Goal: Check status: Check status

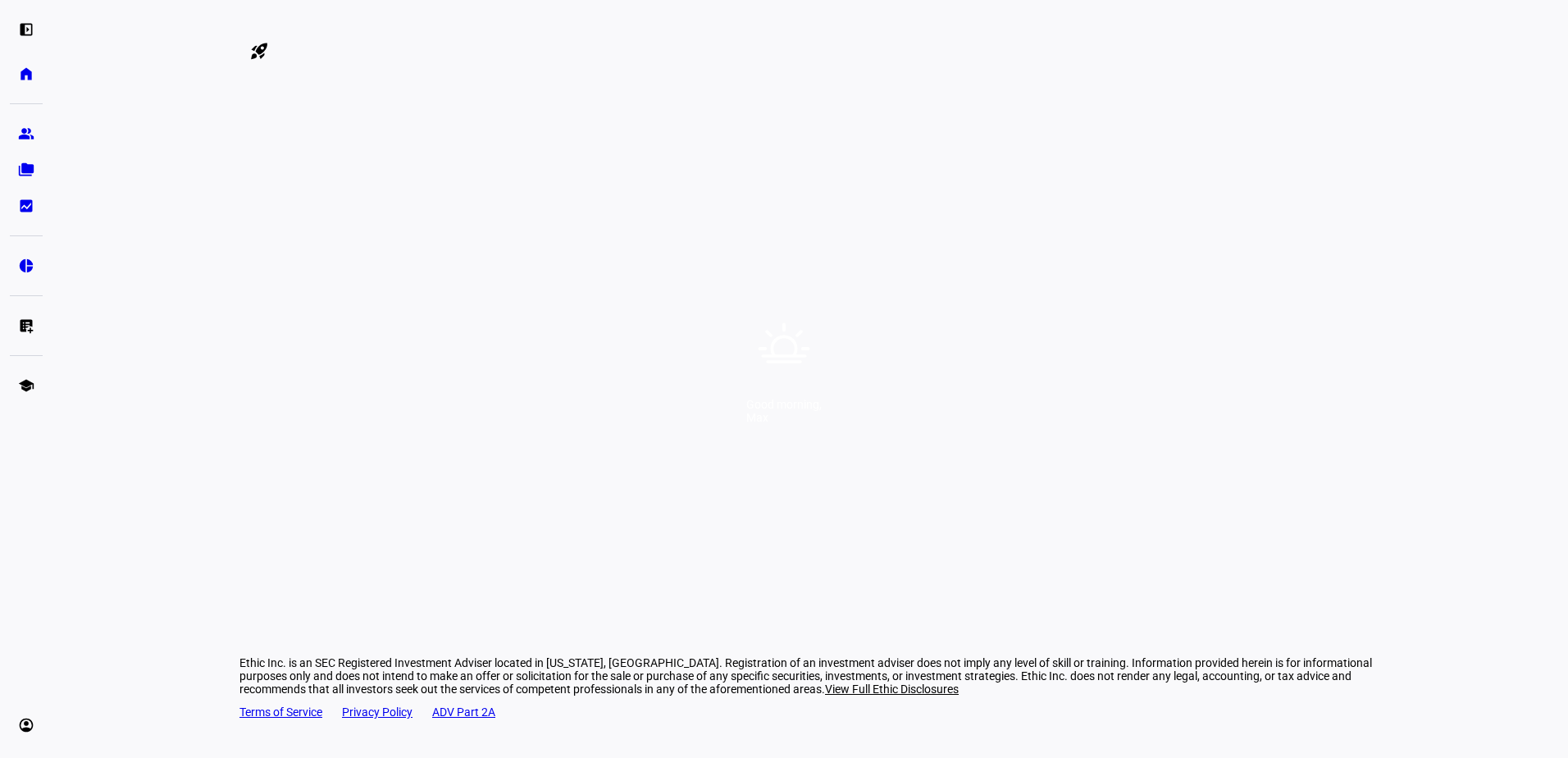
click at [934, 344] on div "Good morning, [PERSON_NAME]" at bounding box center [784, 379] width 1568 height 758
click at [905, 381] on div "Good morning, [PERSON_NAME]" at bounding box center [784, 379] width 1568 height 758
click at [822, 411] on div "Good morning," at bounding box center [784, 404] width 76 height 13
click at [947, 425] on div "Good morning, [PERSON_NAME]" at bounding box center [784, 379] width 1568 height 758
click at [945, 416] on div "Good morning, [PERSON_NAME]" at bounding box center [784, 379] width 1568 height 758
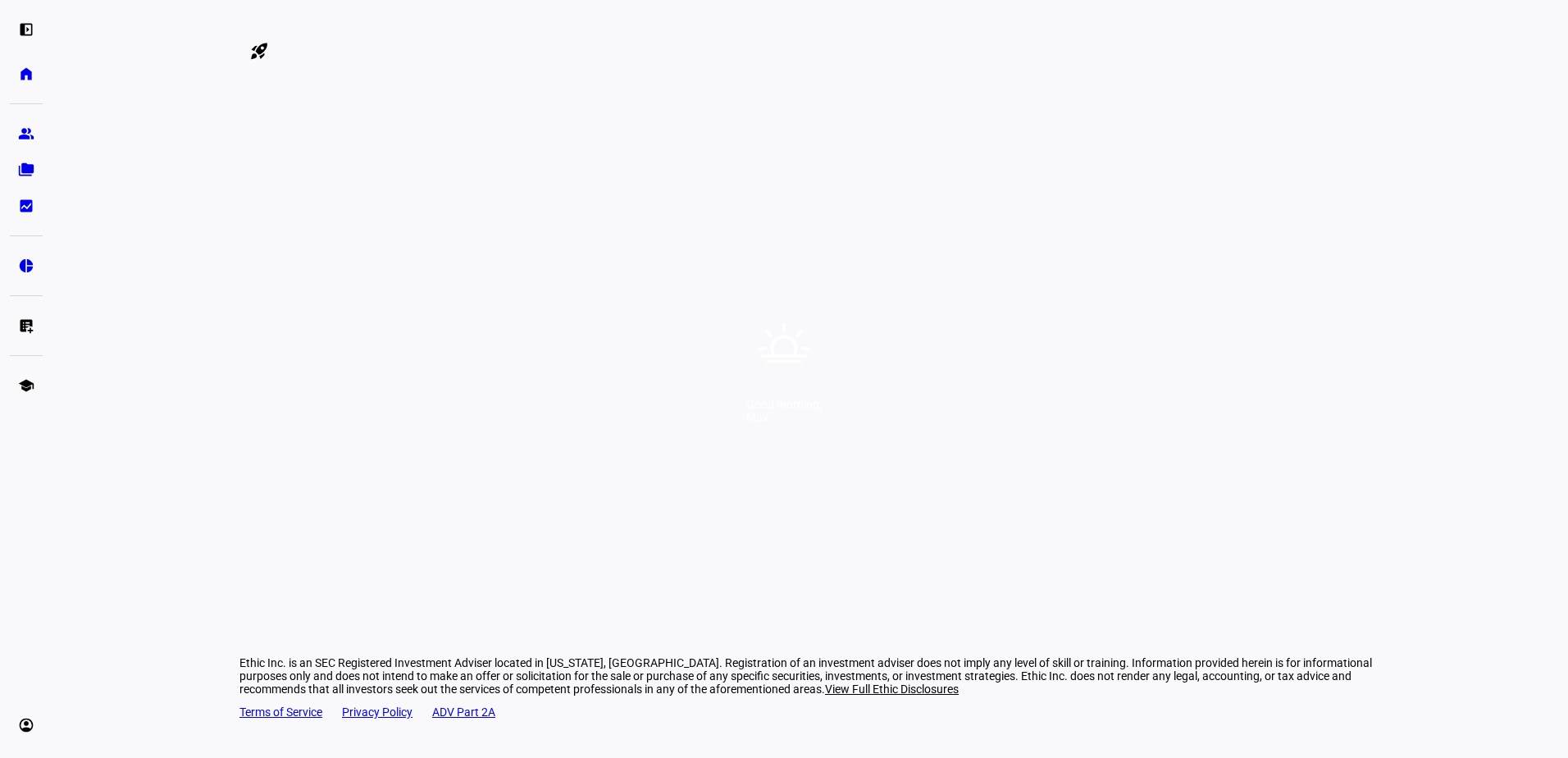
click at [792, 340] on icon at bounding box center [784, 349] width 51 height 51
click at [783, 371] on icon at bounding box center [784, 349] width 59 height 59
click at [778, 411] on div "Good morning," at bounding box center [784, 404] width 76 height 13
click at [768, 457] on div "Good morning, [PERSON_NAME]" at bounding box center [784, 379] width 1568 height 758
click at [808, 533] on div "Good morning, [PERSON_NAME]" at bounding box center [784, 379] width 1568 height 758
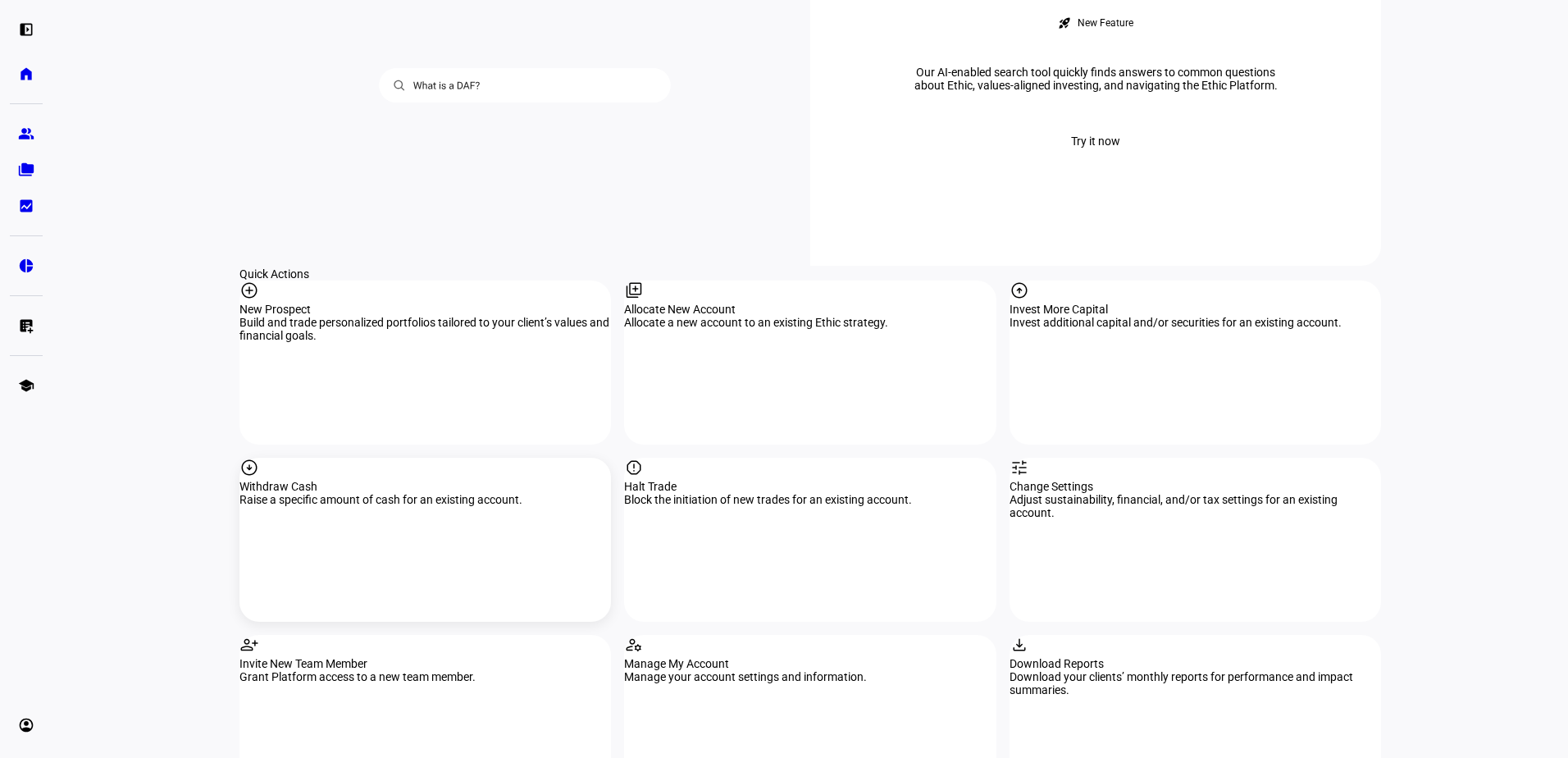
scroll to position [1450, 0]
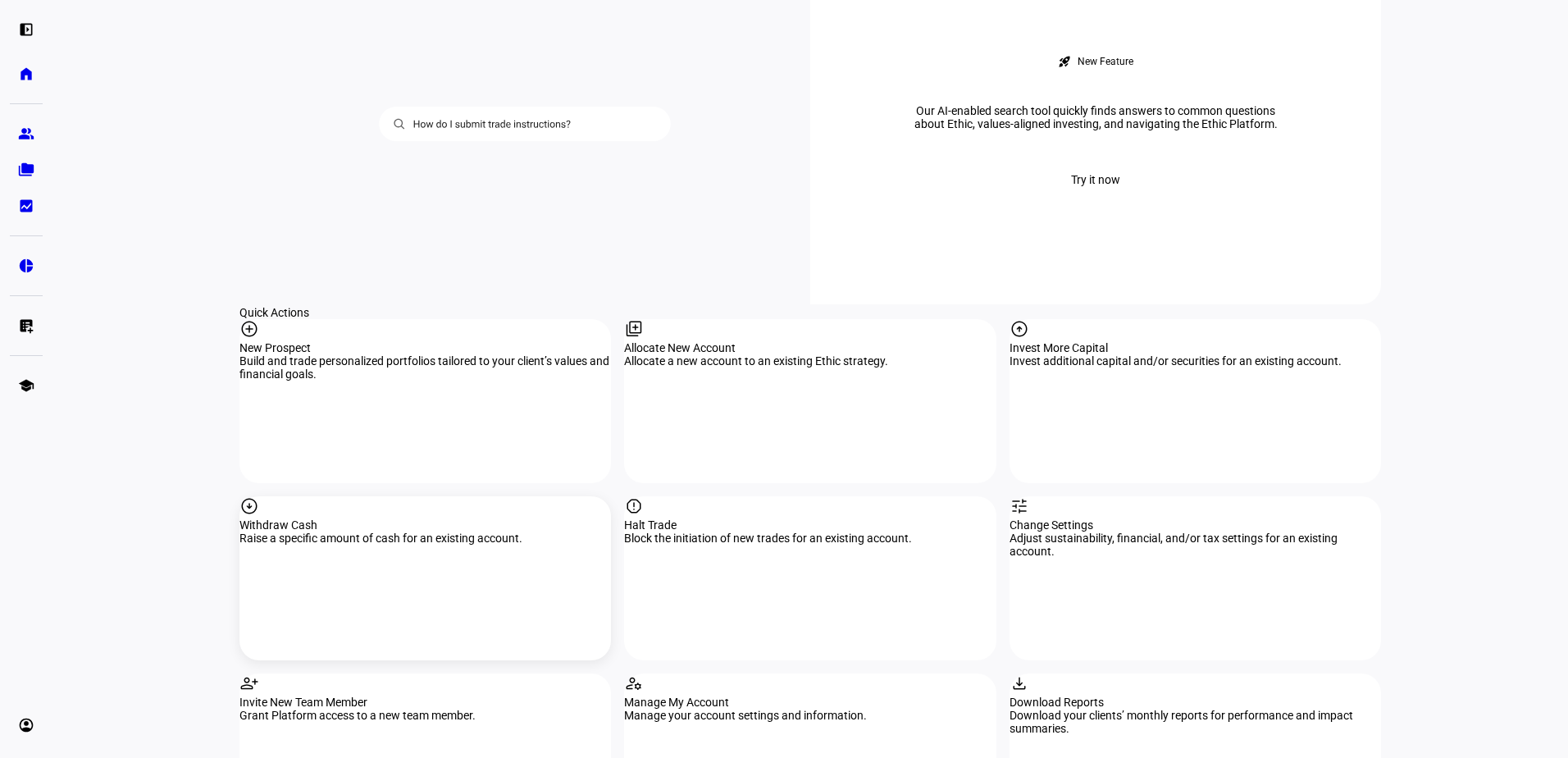
click at [358, 497] on div "arrow_circle_down Withdraw Cash Raise a specific amount of cash for an existing…" at bounding box center [425, 579] width 372 height 164
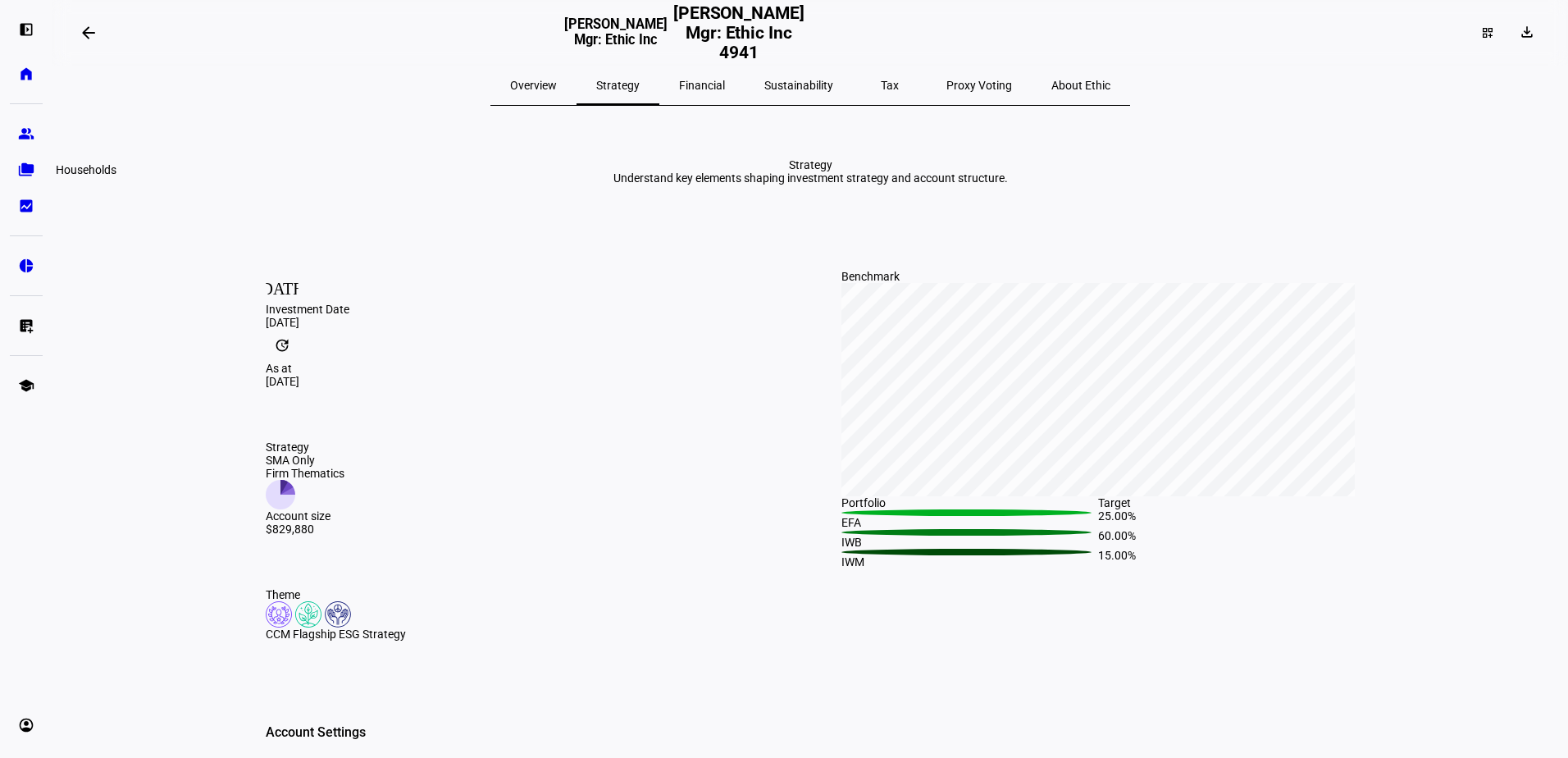
click at [23, 172] on eth-mat-symbol "folder_copy" at bounding box center [26, 170] width 17 height 17
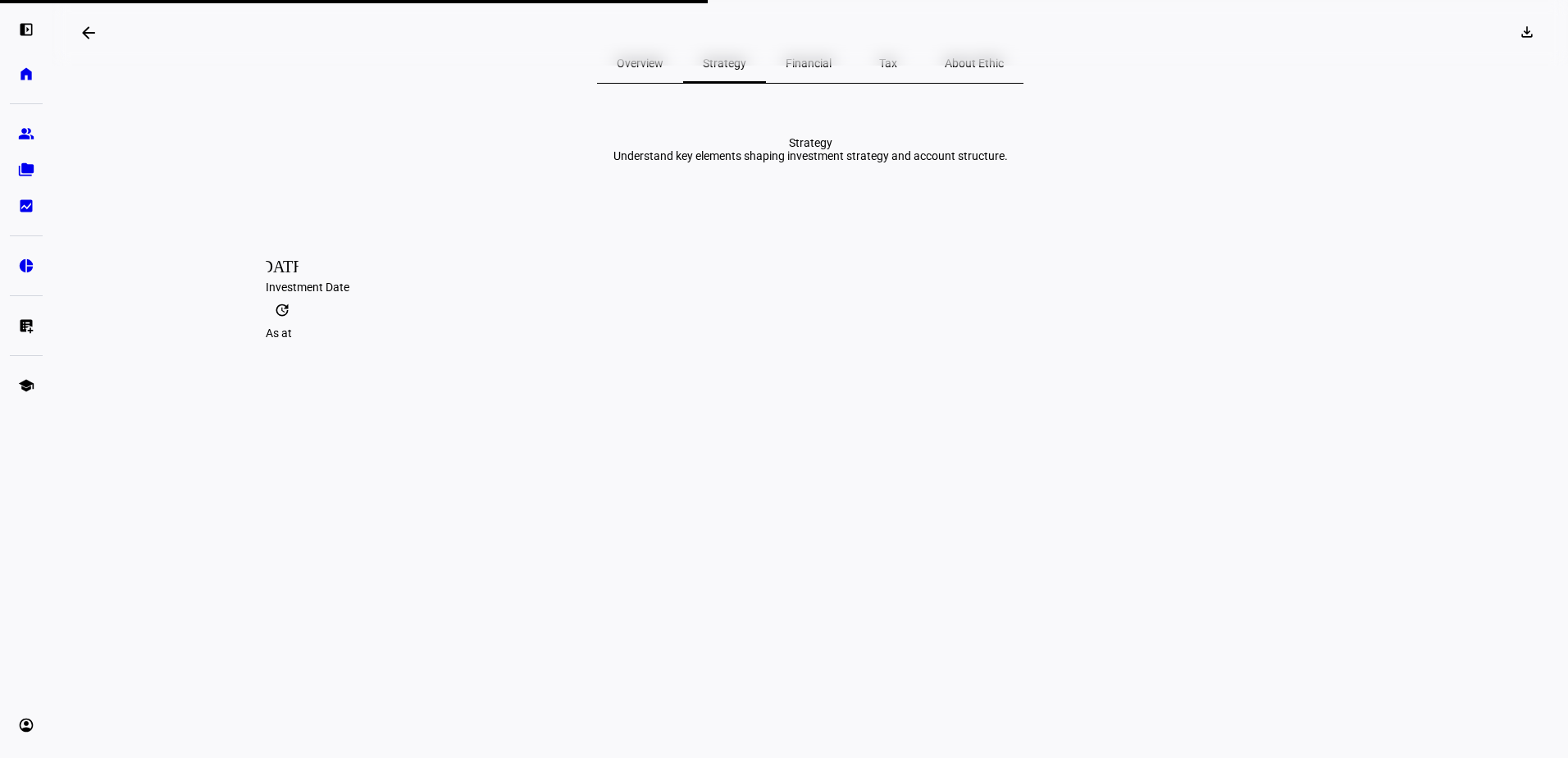
scroll to position [1, 0]
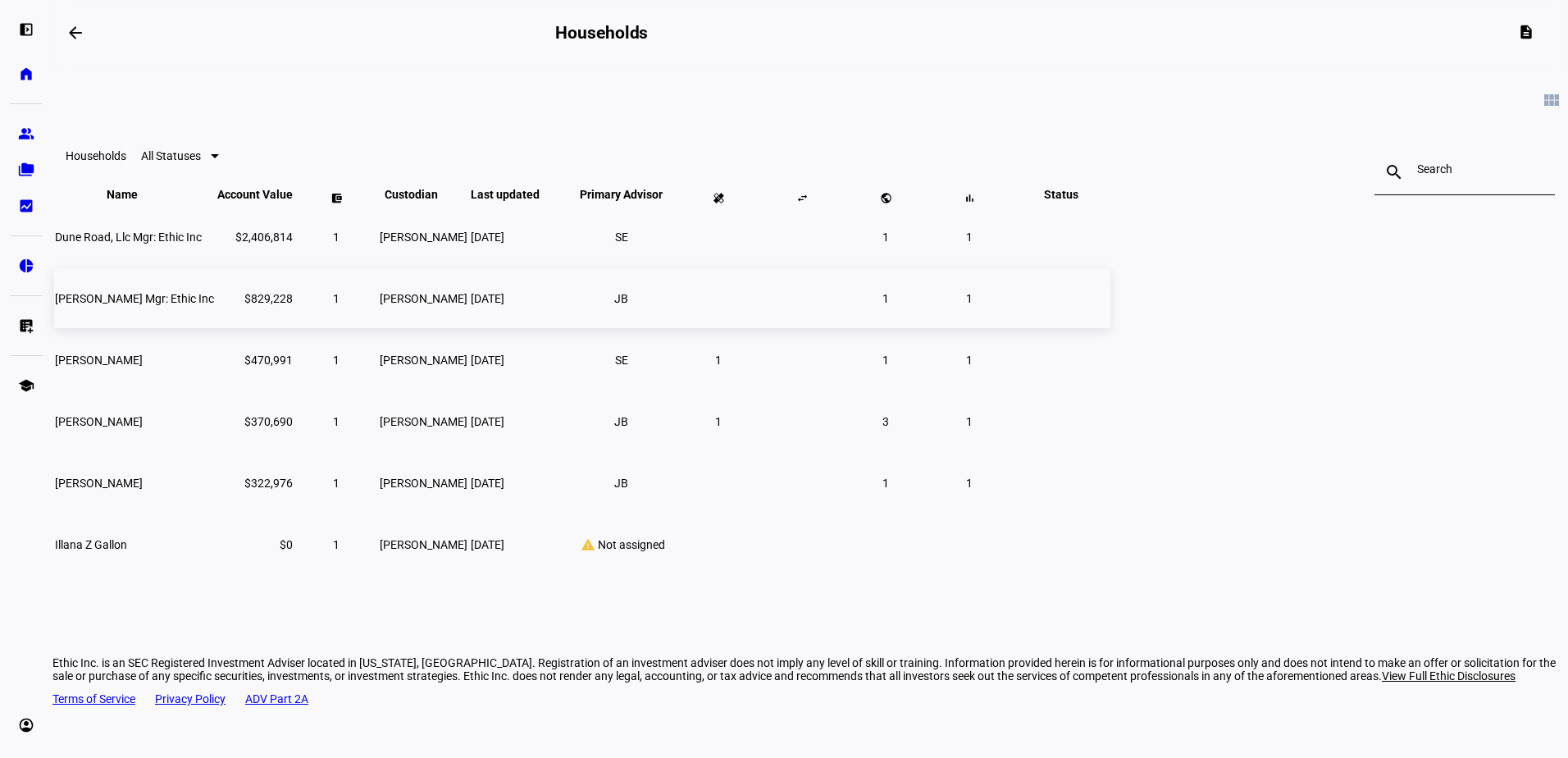
click at [294, 328] on td "$829,228" at bounding box center [255, 298] width 78 height 60
